Goal: Find specific page/section: Find specific page/section

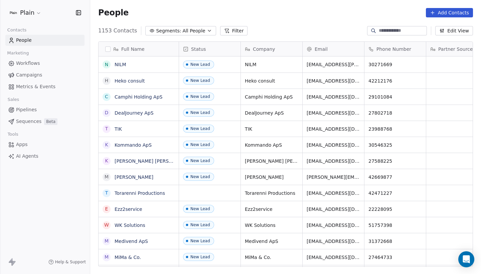
scroll to position [241, 391]
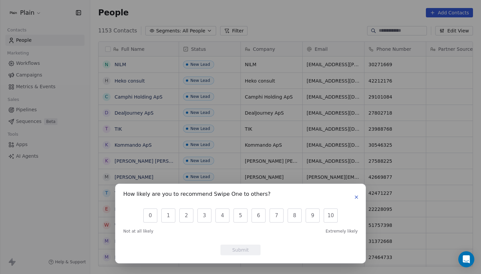
click at [360, 201] on div "How likely are you to recommend Swipe One to others? 0 1 2 3 4 5 6 7 8 9 10 Not…" at bounding box center [240, 223] width 250 height 79
click at [357, 198] on icon "button" at bounding box center [356, 197] width 3 height 3
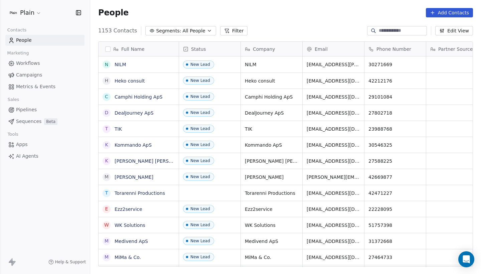
click at [41, 64] on link "Workflows" at bounding box center [44, 63] width 79 height 11
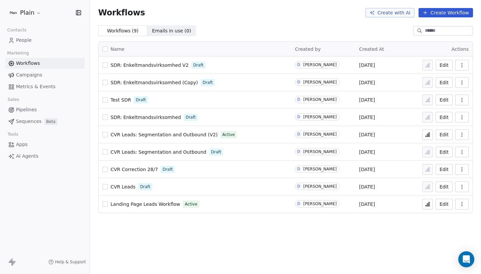
click at [172, 65] on span "SDR: Enkeltmandsvirksomhed V2" at bounding box center [149, 64] width 78 height 5
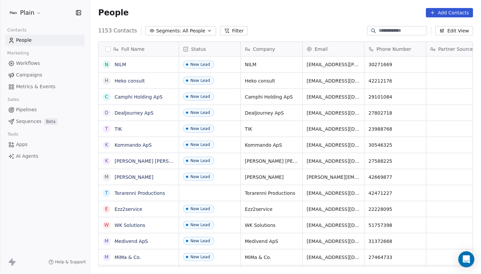
scroll to position [241, 391]
click at [41, 62] on link "Workflows" at bounding box center [44, 63] width 79 height 11
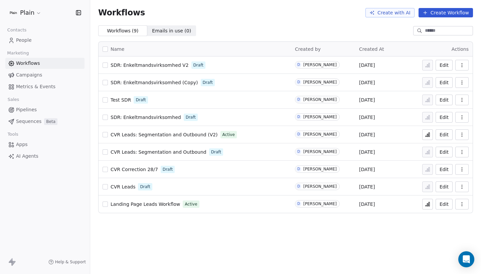
click at [143, 117] on span "SDR: Enkeltmandsvirksomhed" at bounding box center [145, 117] width 70 height 5
click at [176, 61] on div "SDR: Enkeltmandsvirksomhed V2 Draft" at bounding box center [194, 64] width 184 height 9
click at [170, 65] on span "SDR: Enkeltmandsvirksomhed V2" at bounding box center [149, 64] width 78 height 5
click at [162, 64] on span "SDR: Enkeltmandsvirksomhed V2" at bounding box center [149, 64] width 78 height 5
